Goal: Information Seeking & Learning: Learn about a topic

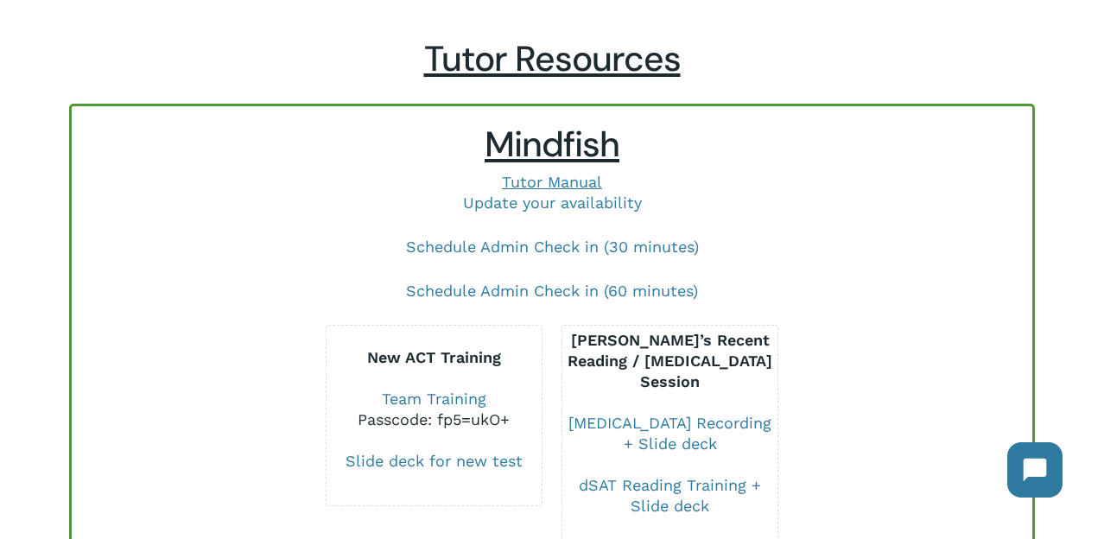
scroll to position [85, 0]
click at [499, 204] on link "Update your availability" at bounding box center [552, 202] width 179 height 18
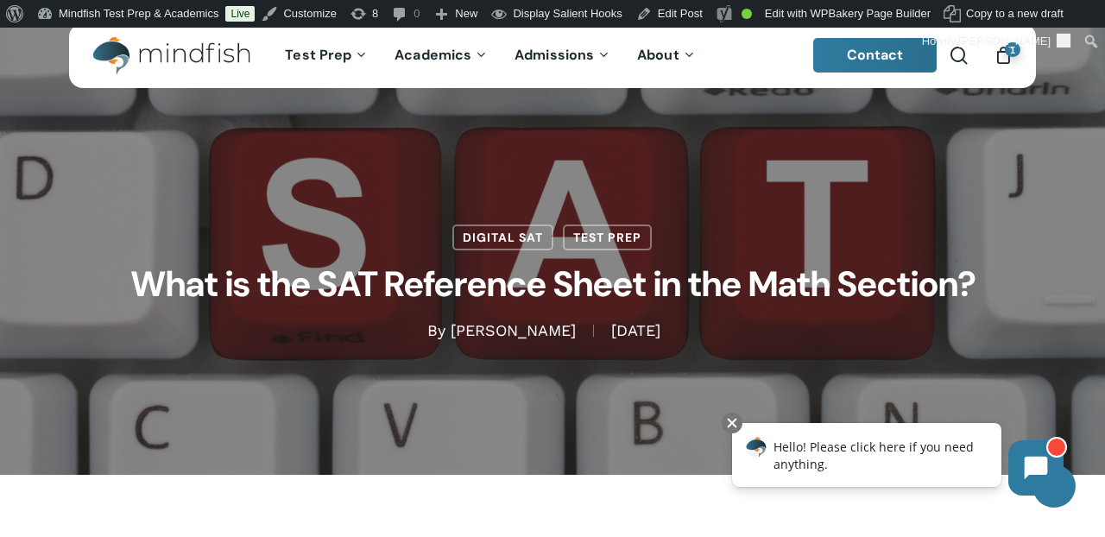
scroll to position [28, 0]
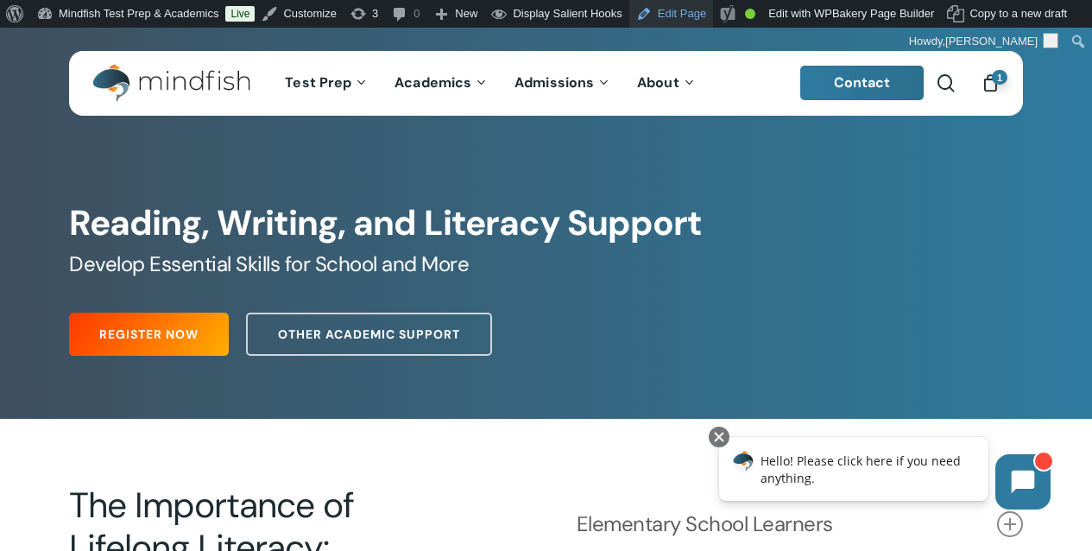
click at [701, 16] on link "Edit Page" at bounding box center [672, 14] width 84 height 28
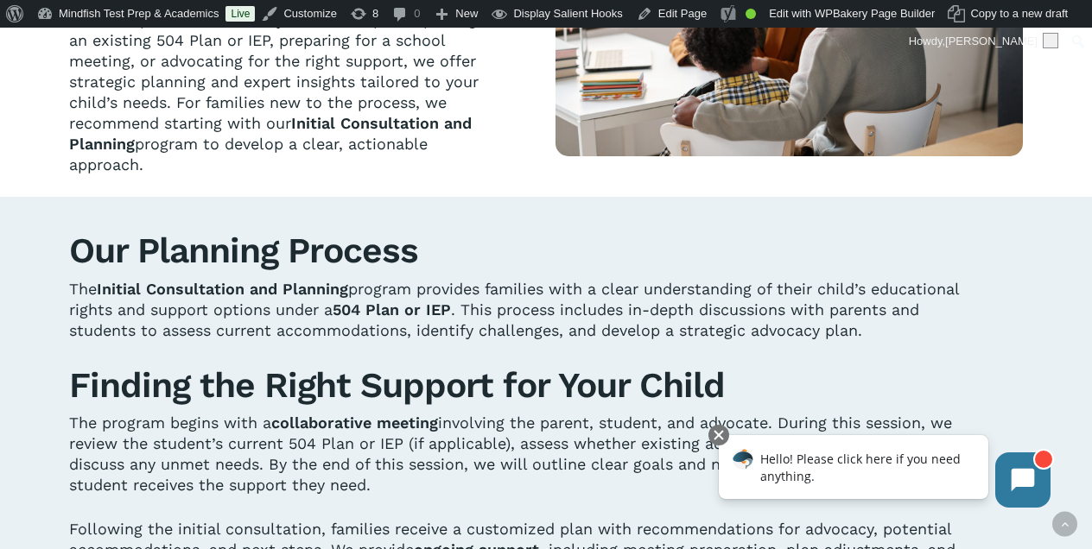
scroll to position [661, 0]
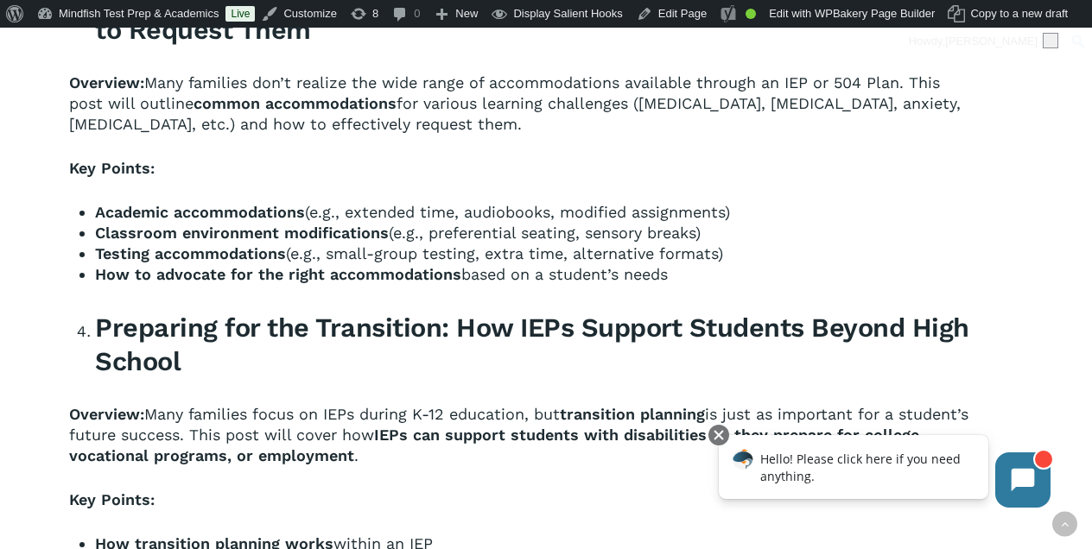
scroll to position [2811, 0]
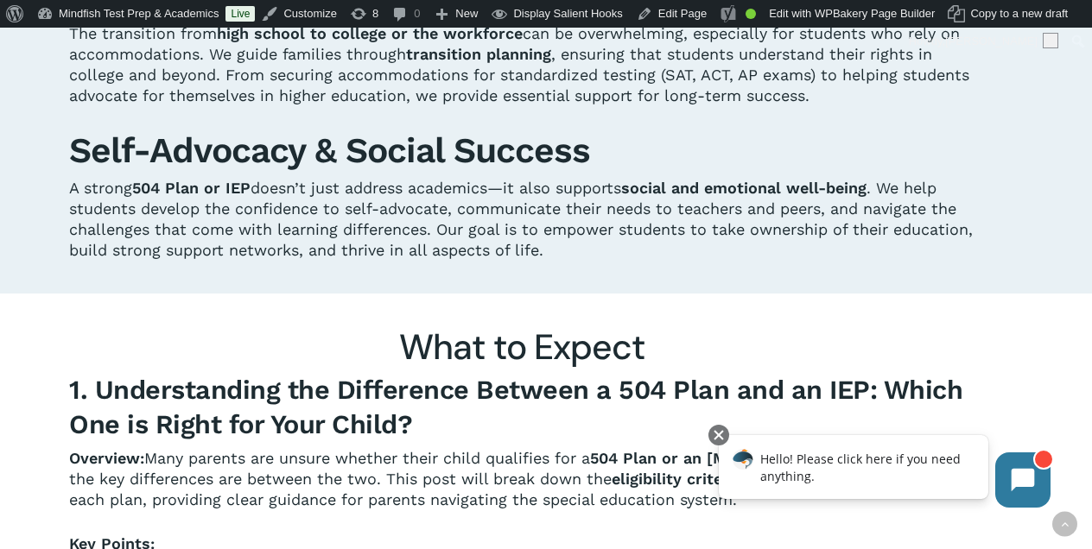
scroll to position [1775, 0]
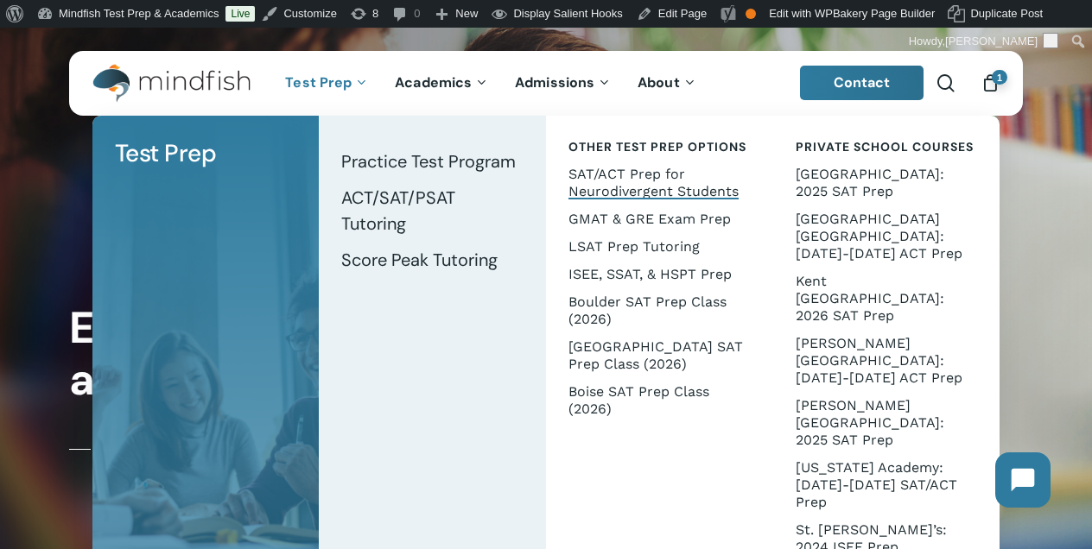
click at [596, 183] on span "SAT/ACT Prep for Neurodivergent Students" at bounding box center [653, 183] width 170 height 34
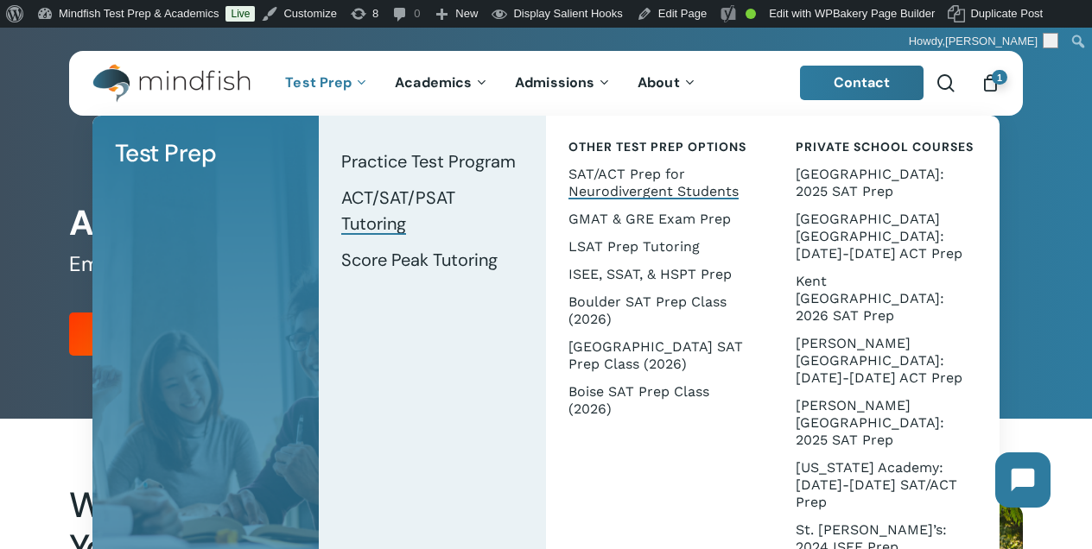
click at [417, 191] on span "ACT/SAT/PSAT Tutoring" at bounding box center [398, 211] width 114 height 48
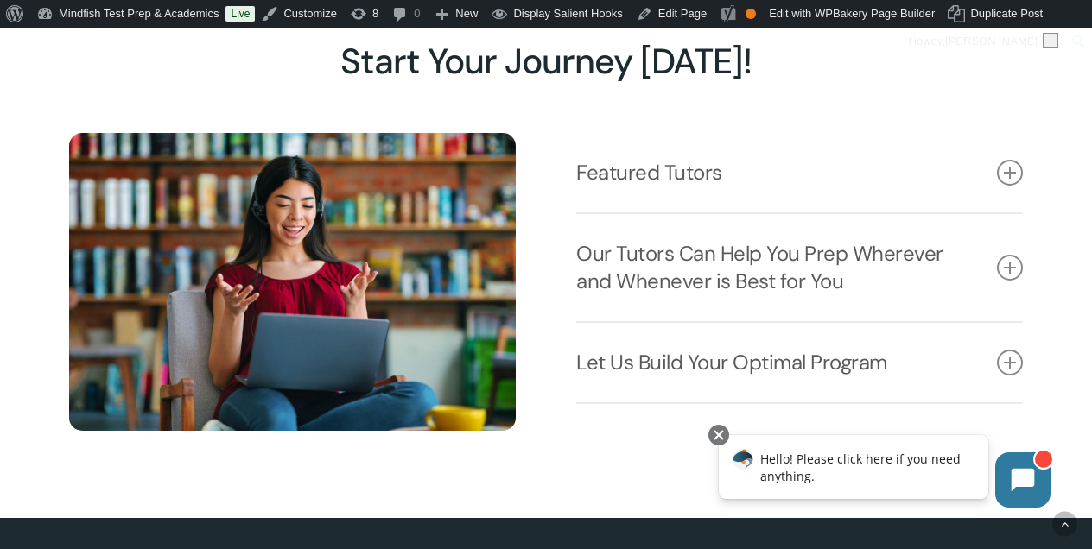
scroll to position [2029, 0]
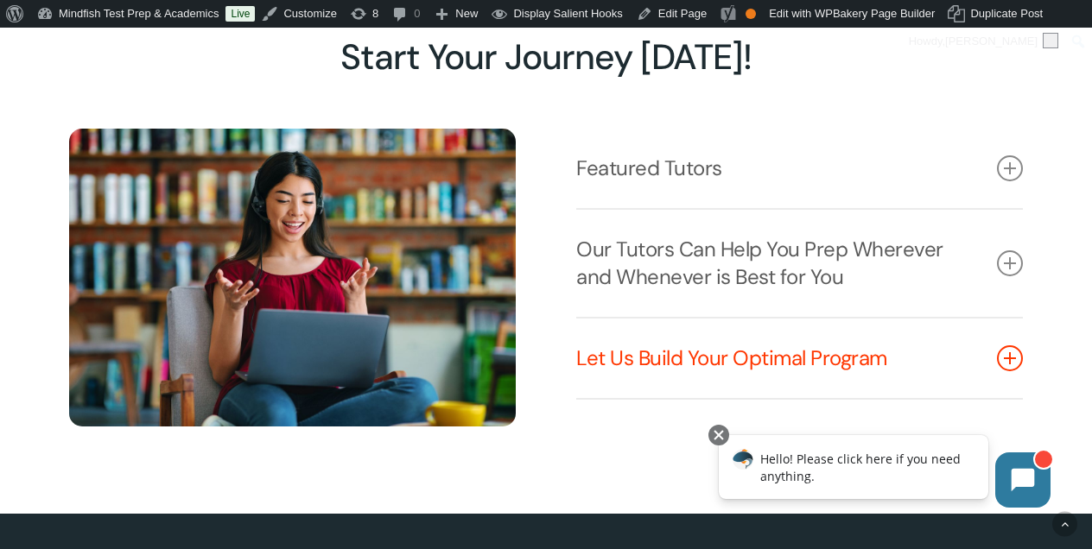
click at [658, 356] on link "Let Us Build Your Optimal Program" at bounding box center [799, 358] width 446 height 79
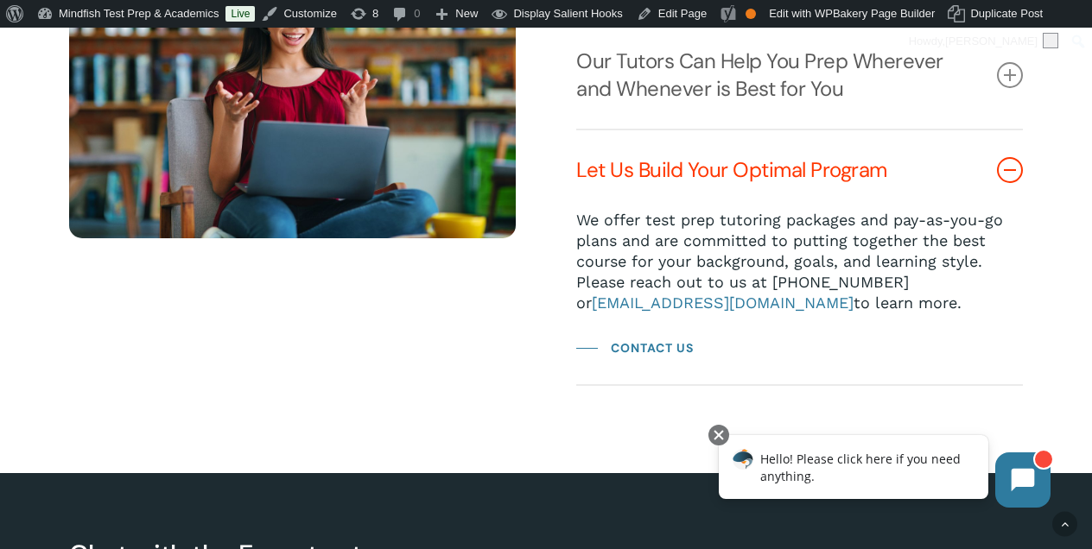
scroll to position [2218, 0]
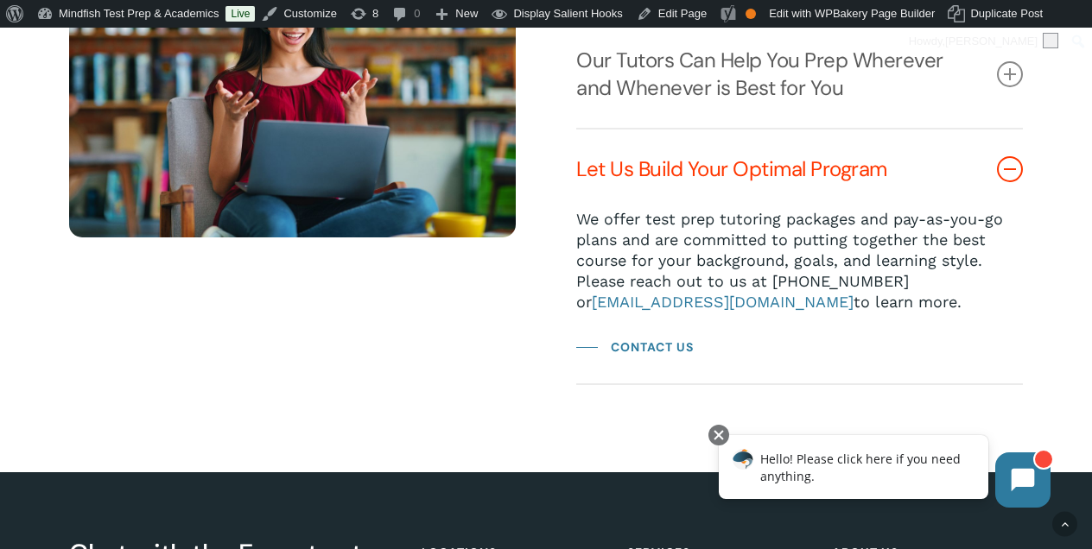
click at [703, 165] on link "Let Us Build Your Optimal Program" at bounding box center [799, 169] width 446 height 79
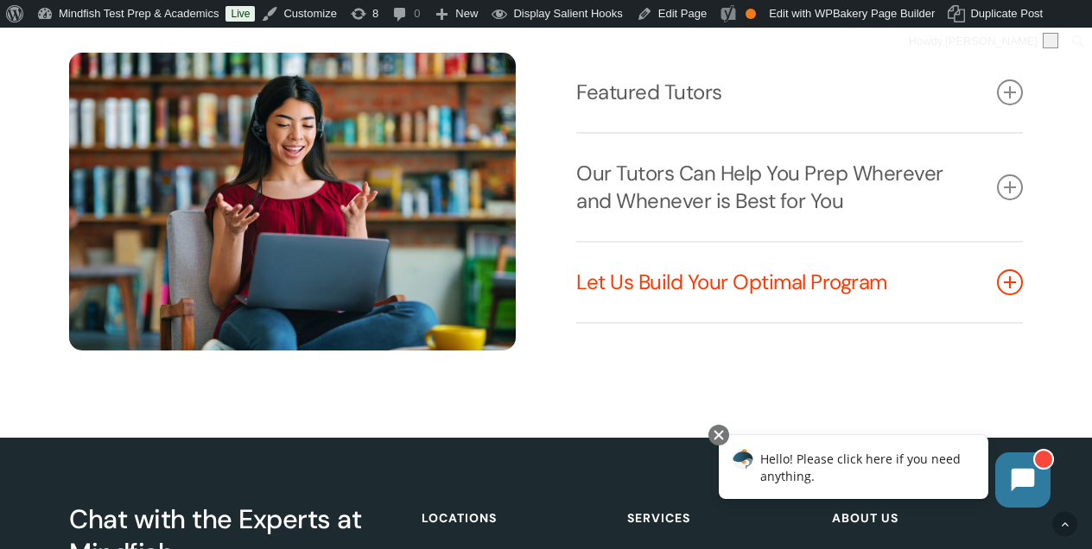
scroll to position [2098, 0]
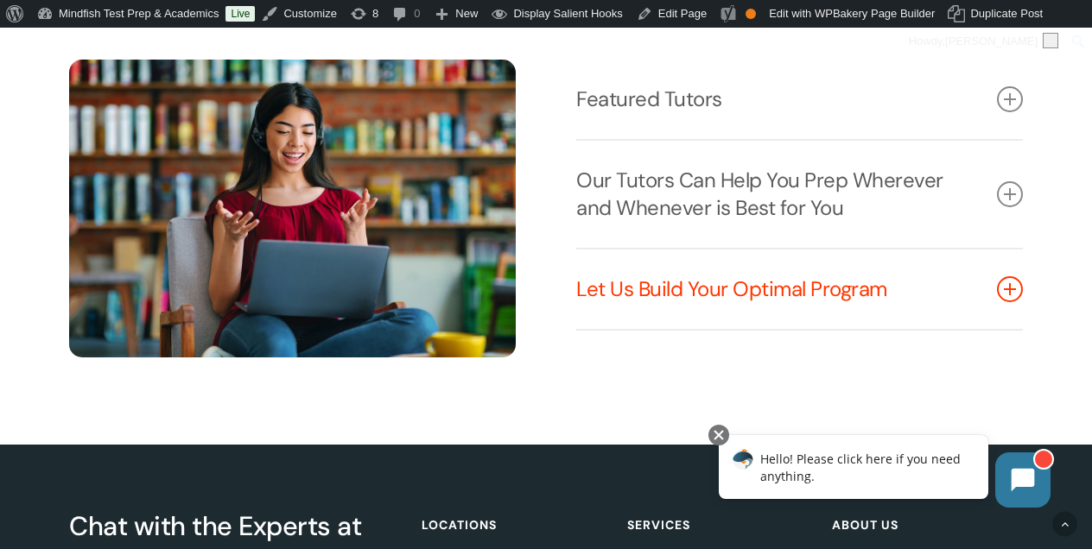
click at [703, 165] on link "Our Tutors Can Help You Prep Wherever and Whenever is Best for You" at bounding box center [799, 194] width 446 height 107
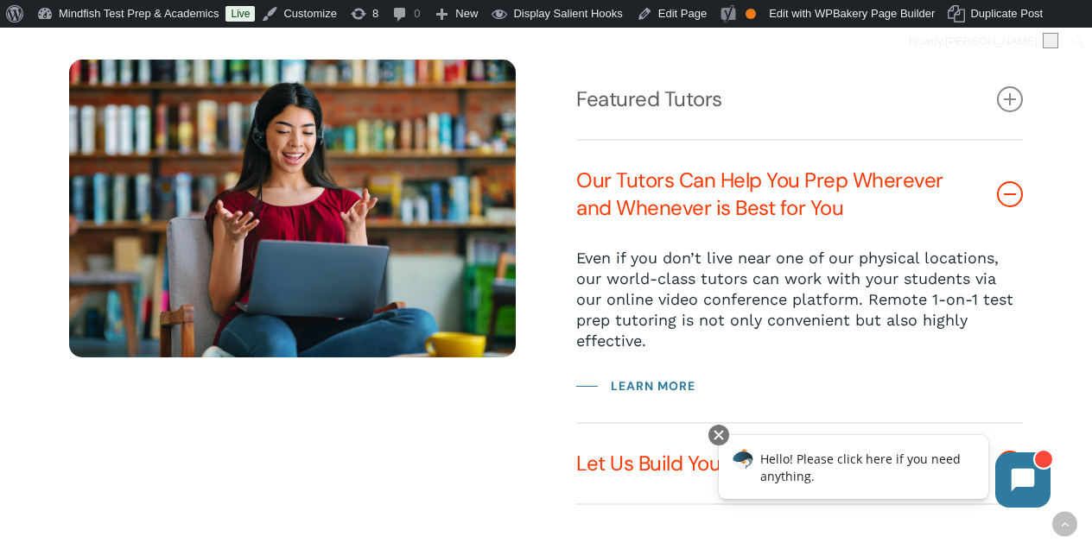
click at [703, 165] on link "Our Tutors Can Help You Prep Wherever and Whenever is Best for You" at bounding box center [799, 194] width 446 height 107
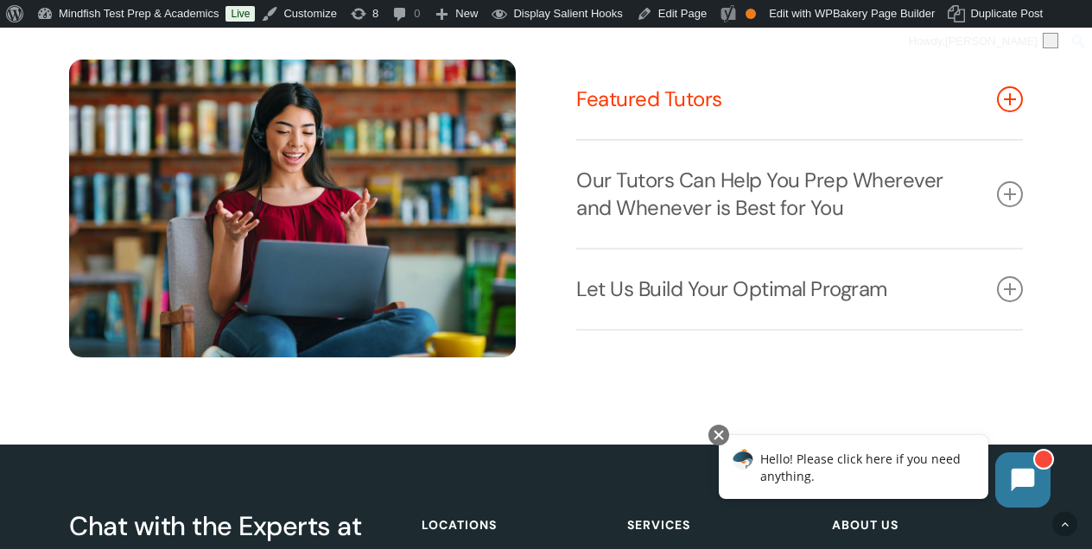
click at [700, 111] on link "Featured Tutors" at bounding box center [799, 99] width 446 height 79
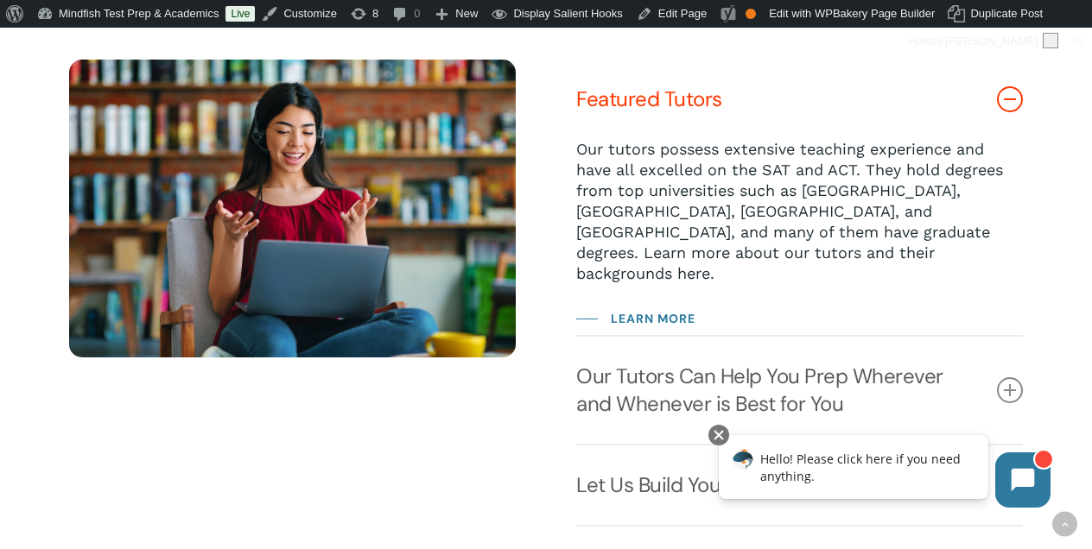
click at [700, 111] on link "Featured Tutors" at bounding box center [799, 99] width 446 height 79
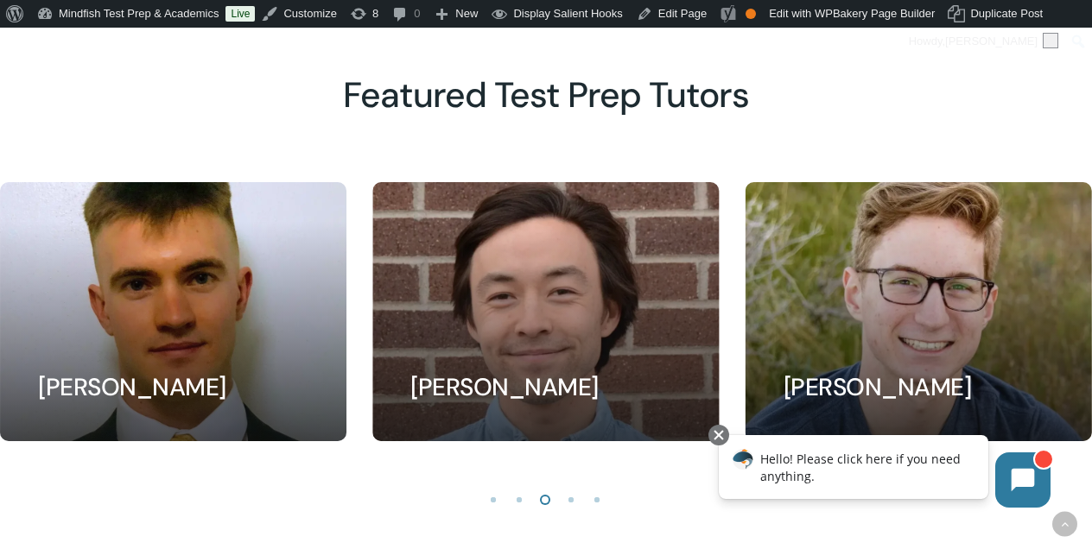
scroll to position [1466, 0]
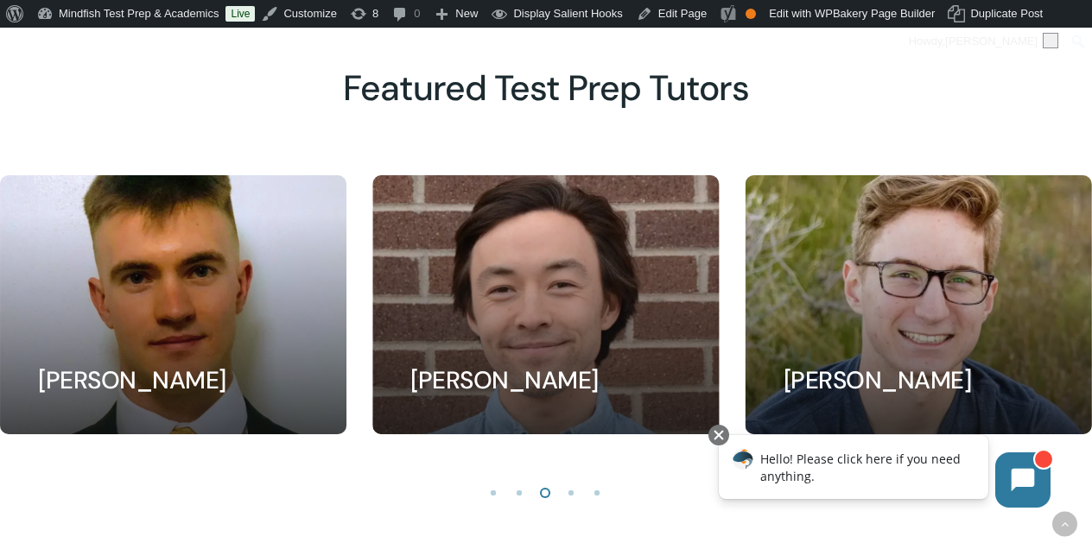
click at [572, 491] on li "Page dot 4" at bounding box center [572, 492] width 26 height 26
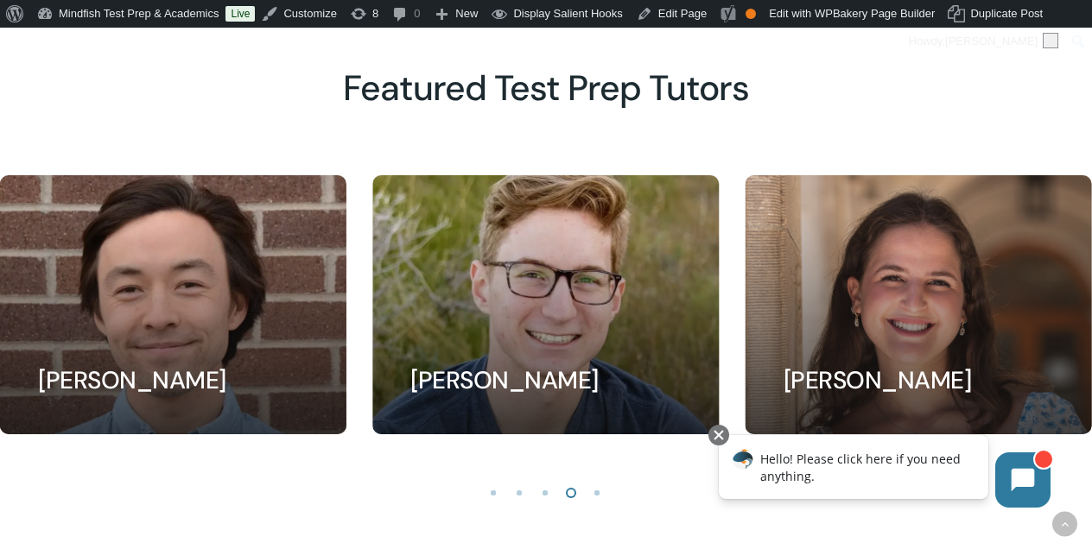
click at [599, 490] on li "Page dot 5" at bounding box center [598, 492] width 26 height 26
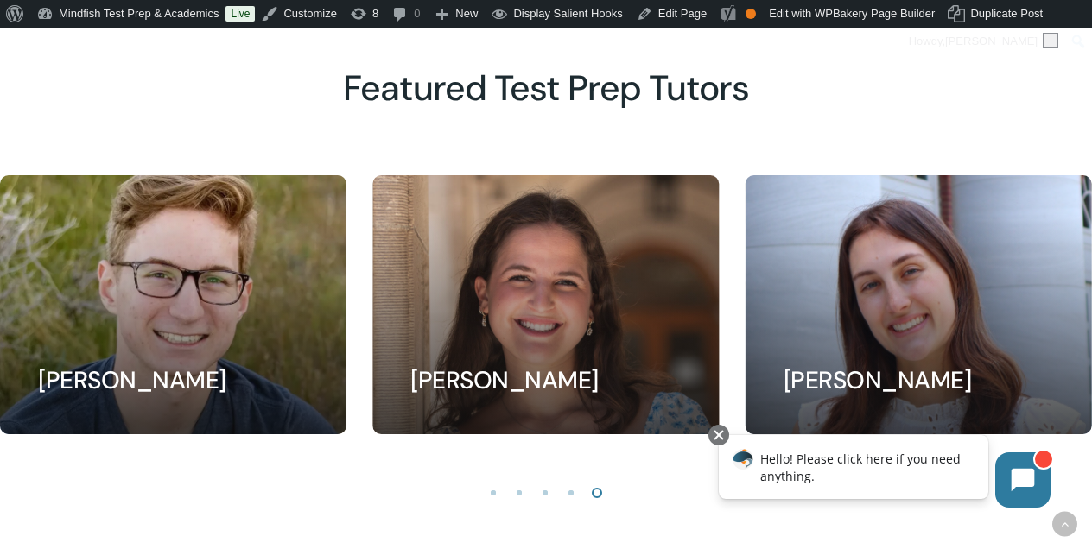
click at [491, 491] on li "Page dot 1" at bounding box center [494, 492] width 26 height 26
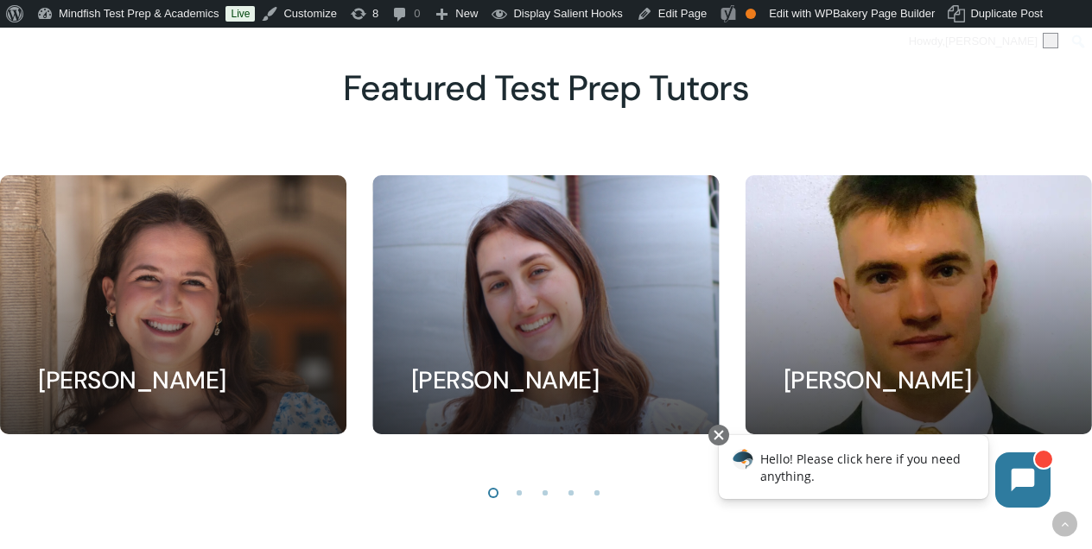
click at [517, 490] on li "Page dot 2" at bounding box center [520, 492] width 26 height 26
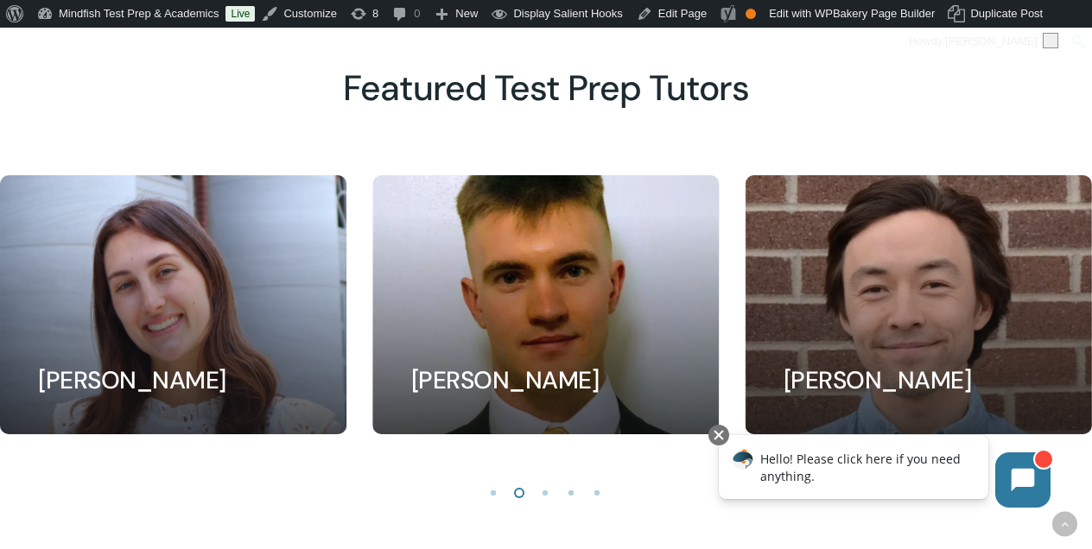
click at [545, 490] on li "Page dot 3" at bounding box center [546, 492] width 26 height 26
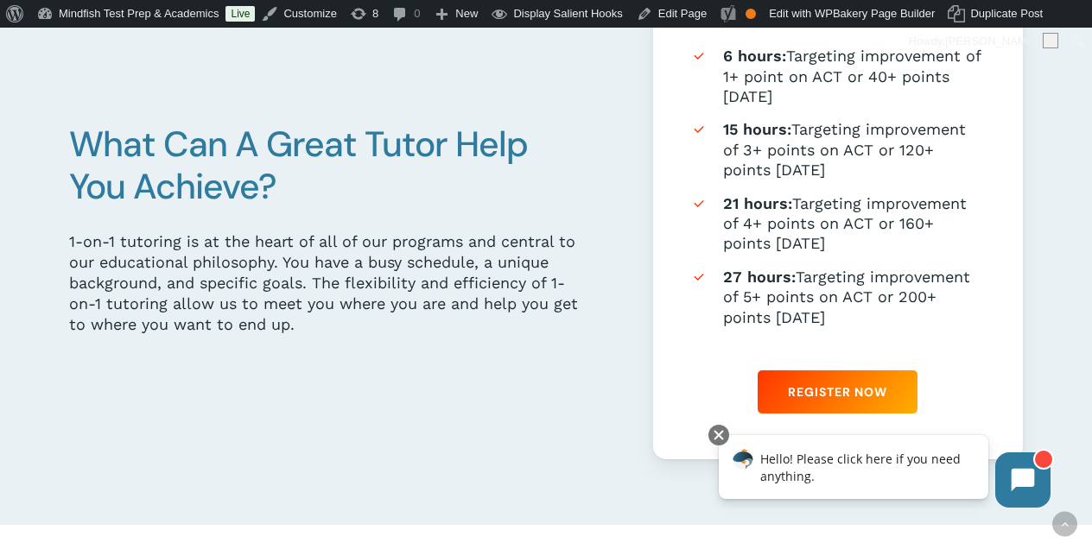
scroll to position [949, 0]
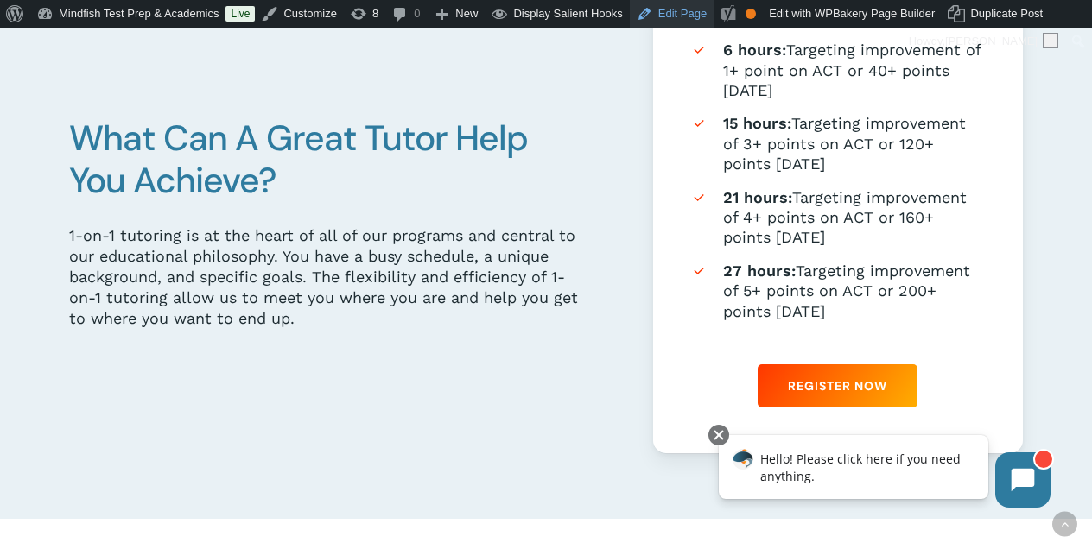
click at [666, 20] on link "Edit Page" at bounding box center [672, 14] width 84 height 28
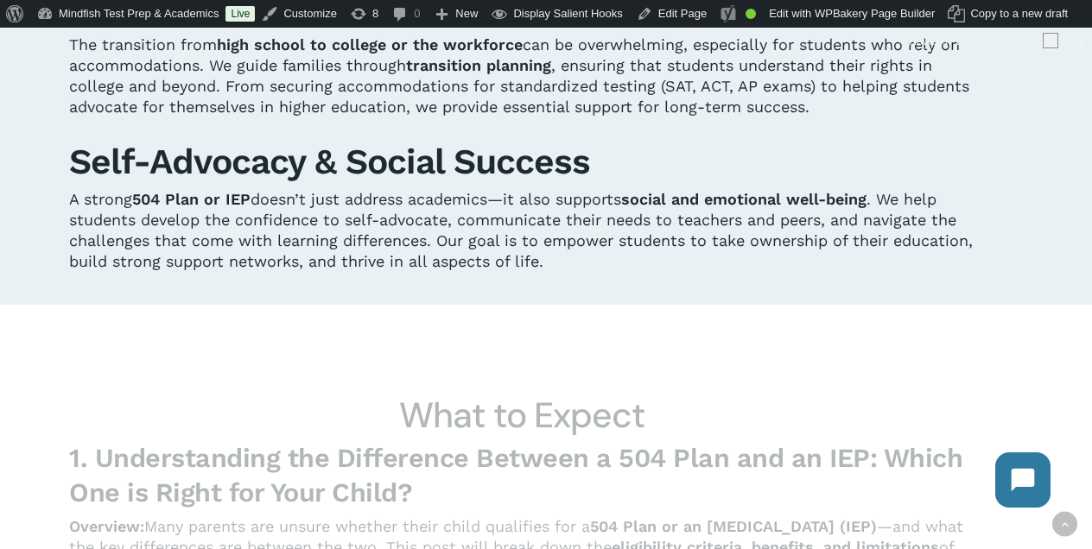
scroll to position [1763, 0]
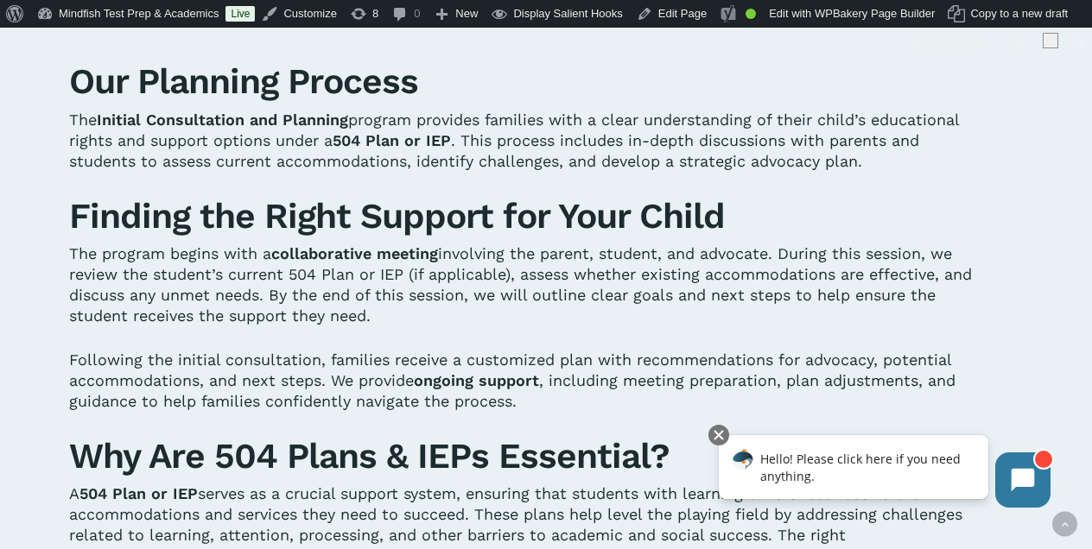
scroll to position [834, 0]
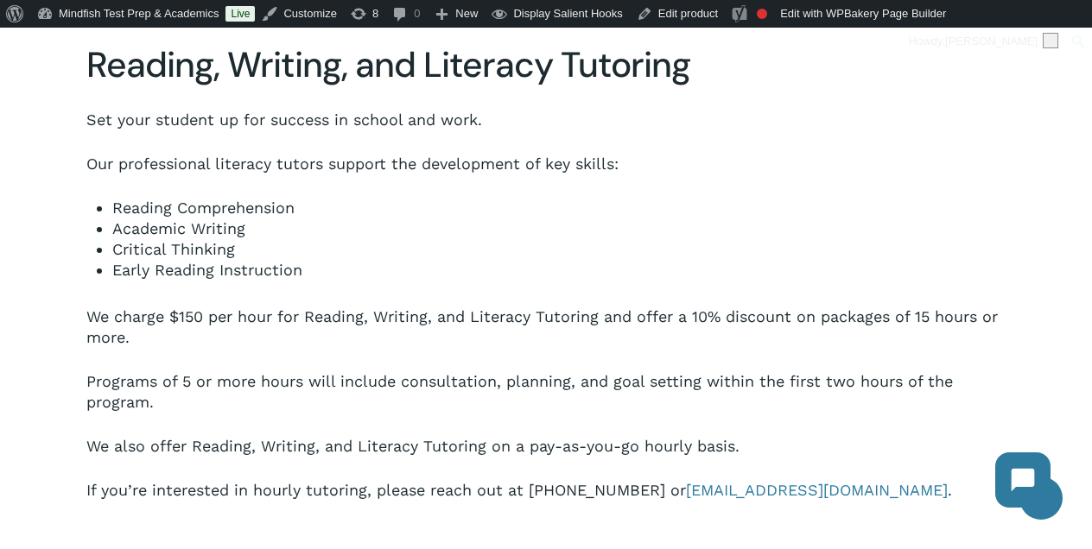
scroll to position [916, 0]
